Goal: Navigation & Orientation: Go to known website

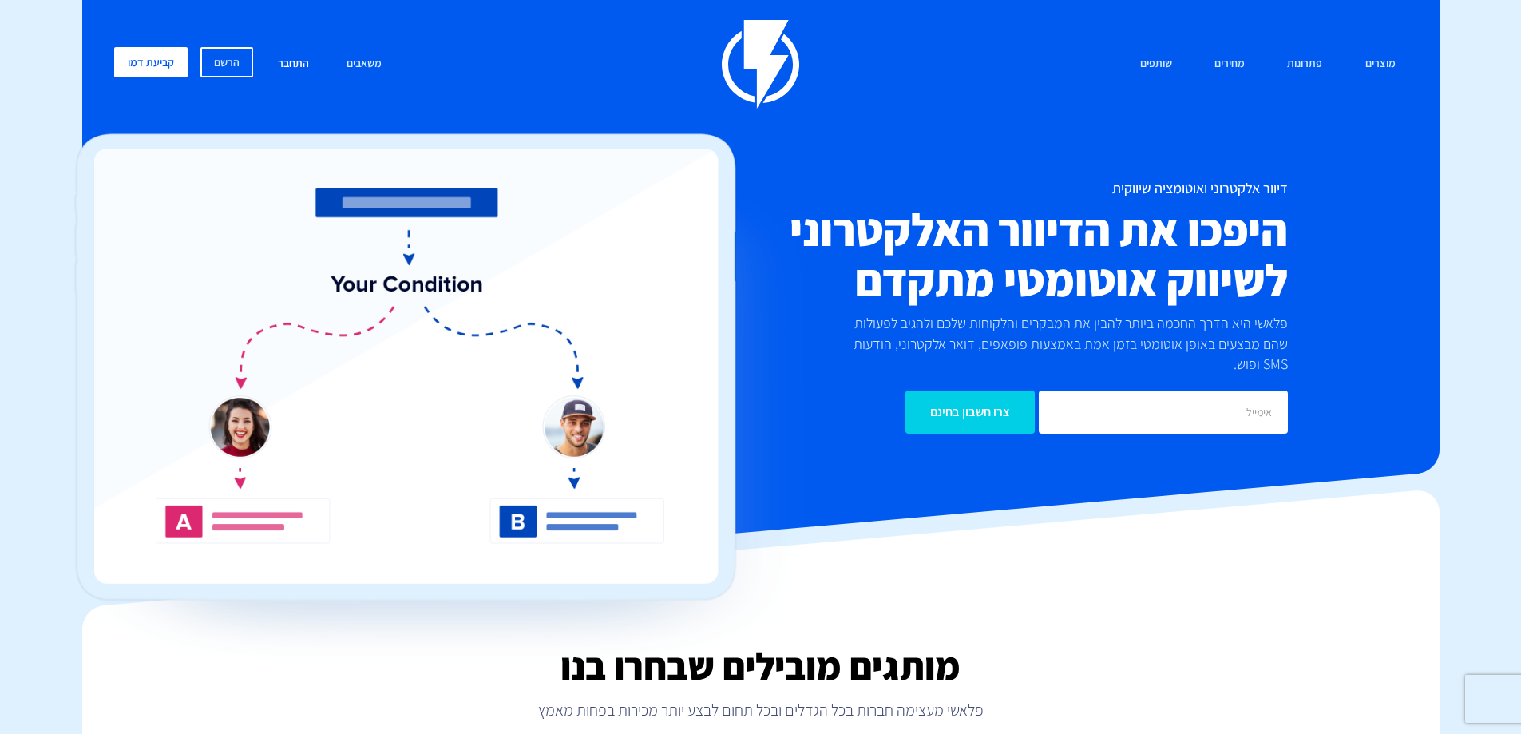
click at [300, 65] on link "התחבר" at bounding box center [293, 64] width 55 height 34
click at [314, 57] on link "התחבר" at bounding box center [293, 64] width 55 height 34
